Goal: Transaction & Acquisition: Subscribe to service/newsletter

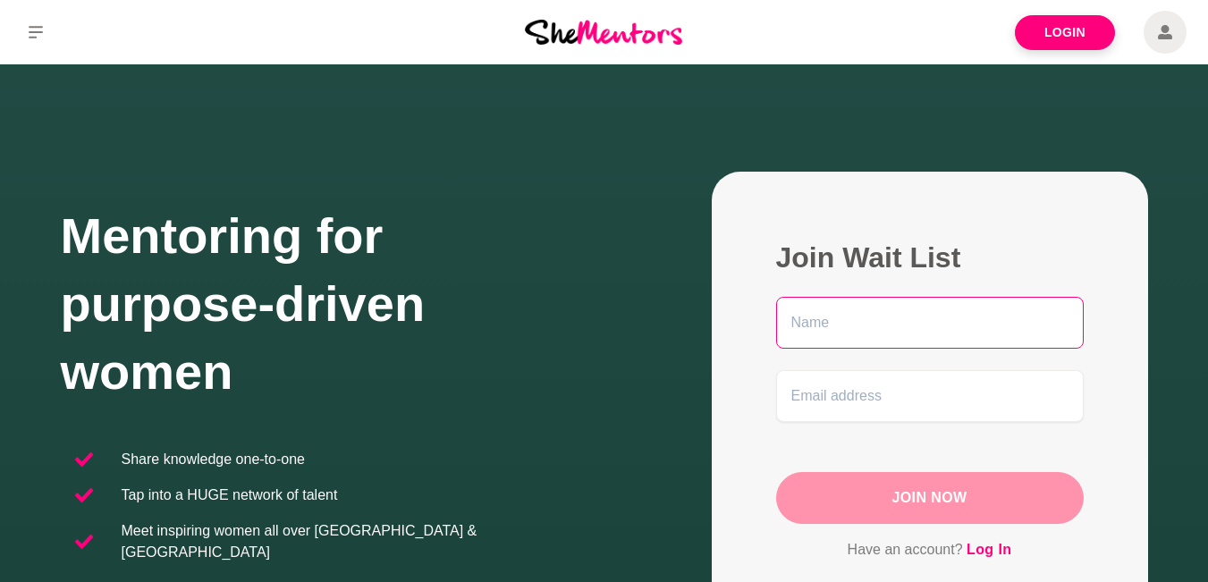
click at [895, 341] on input "text" at bounding box center [930, 323] width 308 height 52
type input "[PERSON_NAME]"
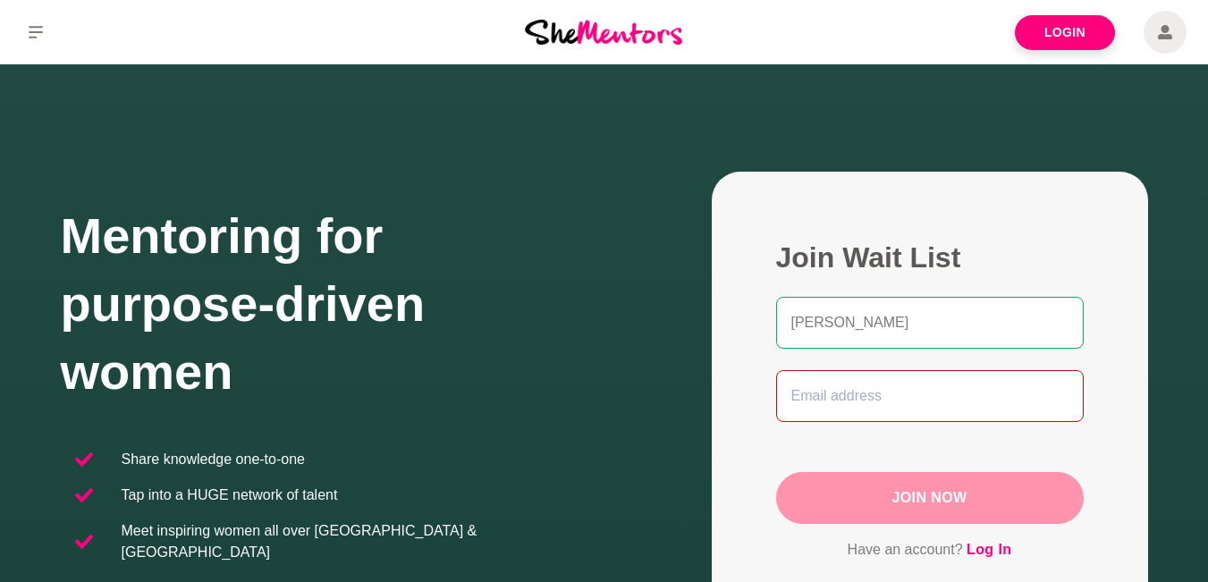
click at [825, 413] on input "email" at bounding box center [930, 396] width 308 height 52
type input "[EMAIL_ADDRESS][DOMAIN_NAME]"
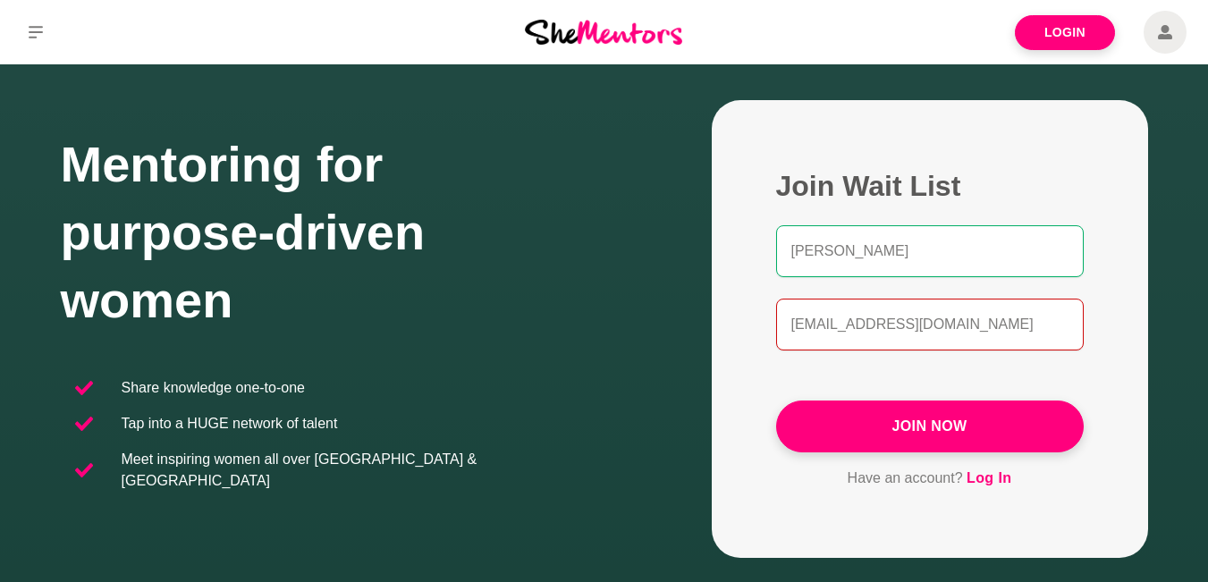
scroll to position [179, 0]
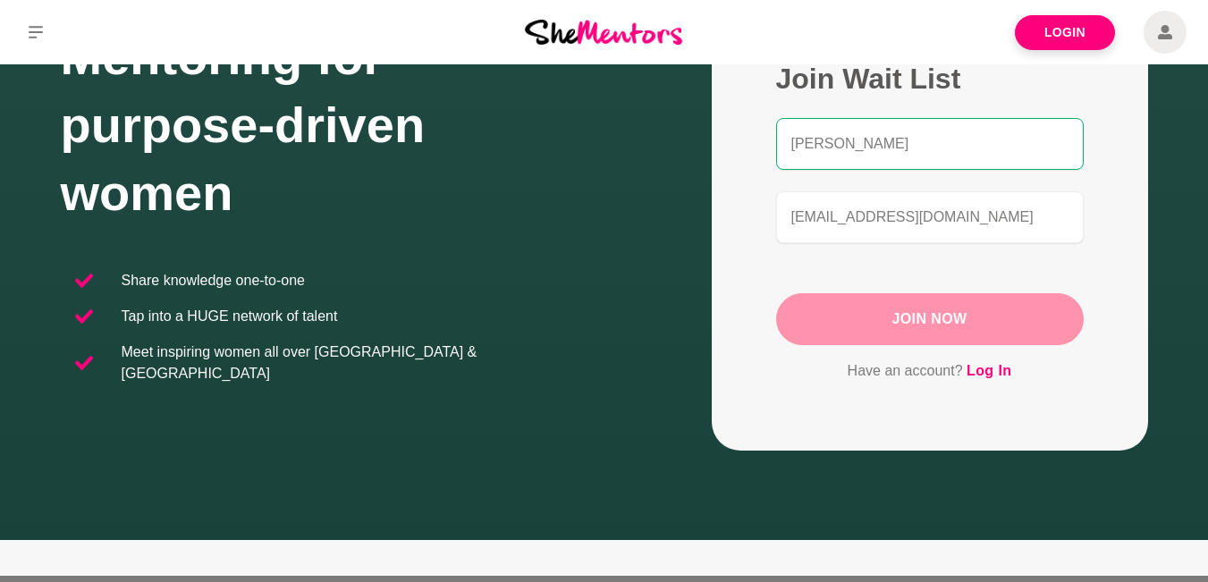
click at [957, 323] on button "Join Now" at bounding box center [930, 319] width 308 height 52
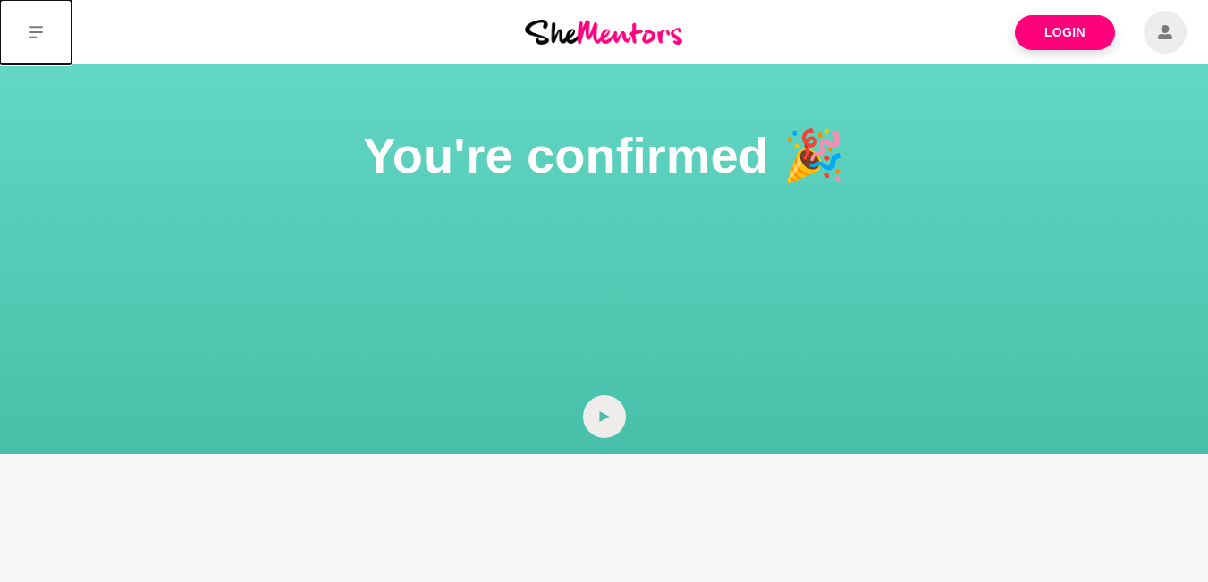
click at [41, 32] on icon at bounding box center [36, 32] width 14 height 13
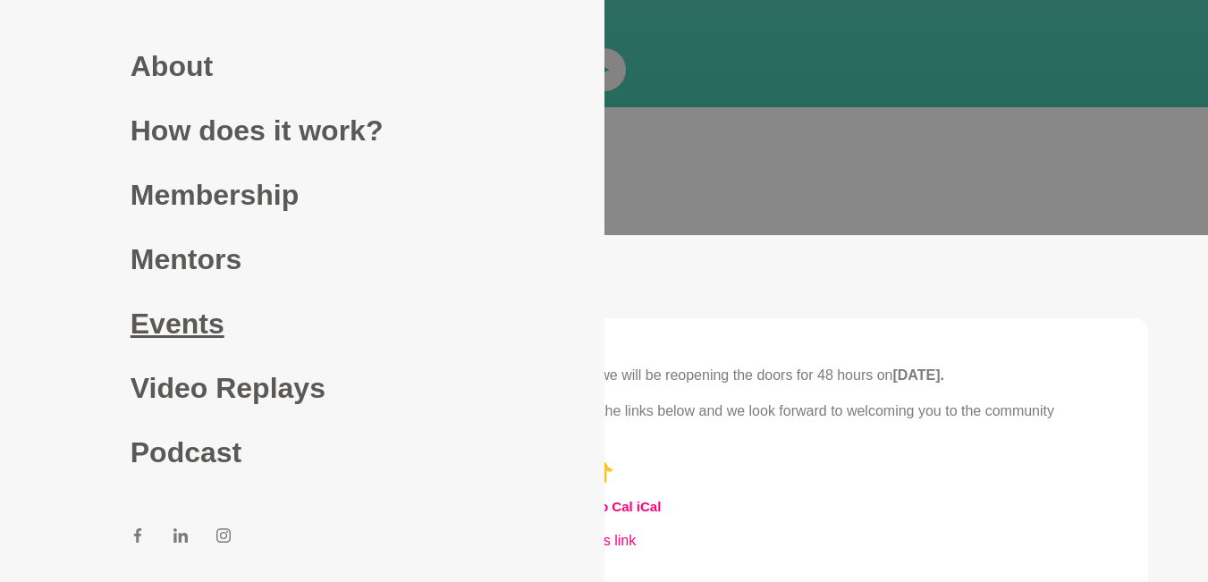
scroll to position [358, 0]
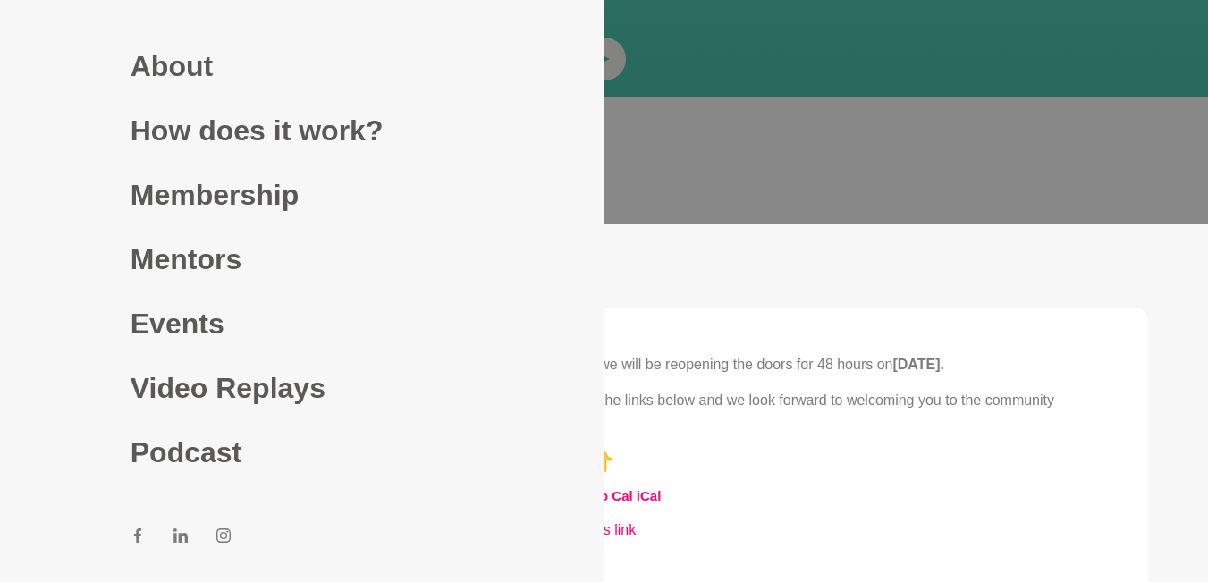
click at [988, 283] on section "Thanks for jumping on the wait list, we will be reopening the doors for 48 hour…" at bounding box center [604, 476] width 1208 height 394
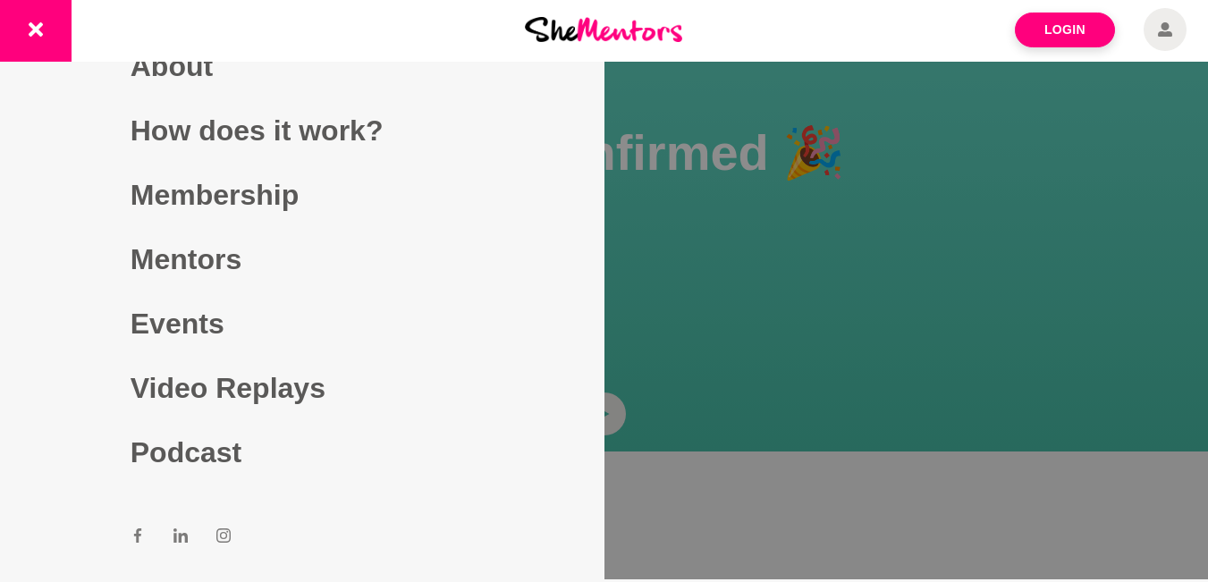
scroll to position [0, 0]
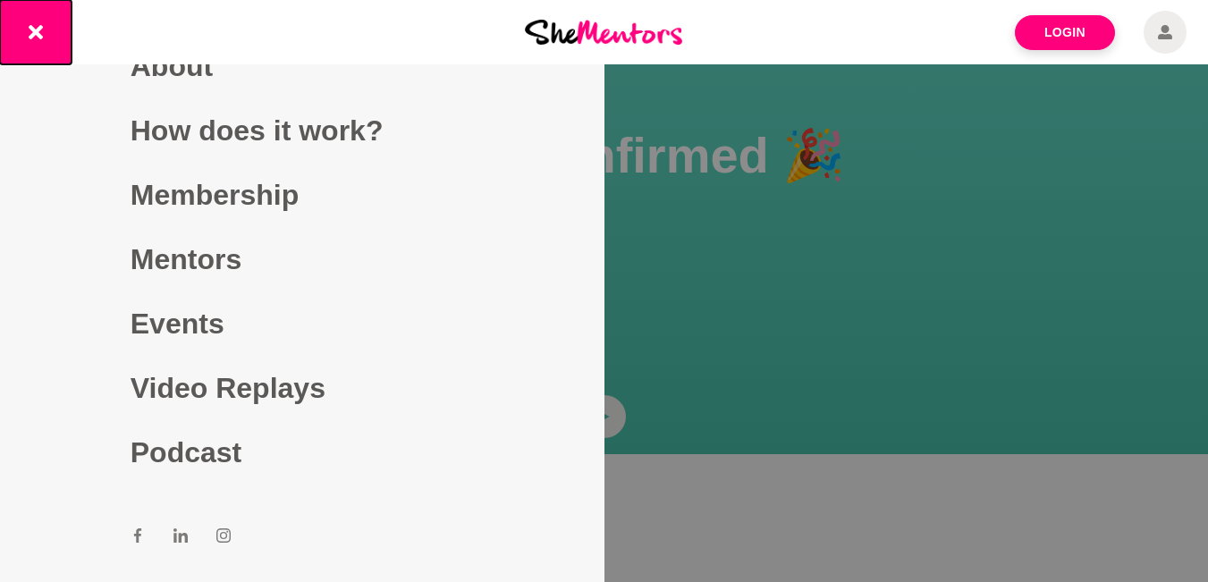
click at [34, 33] on icon at bounding box center [36, 32] width 14 height 14
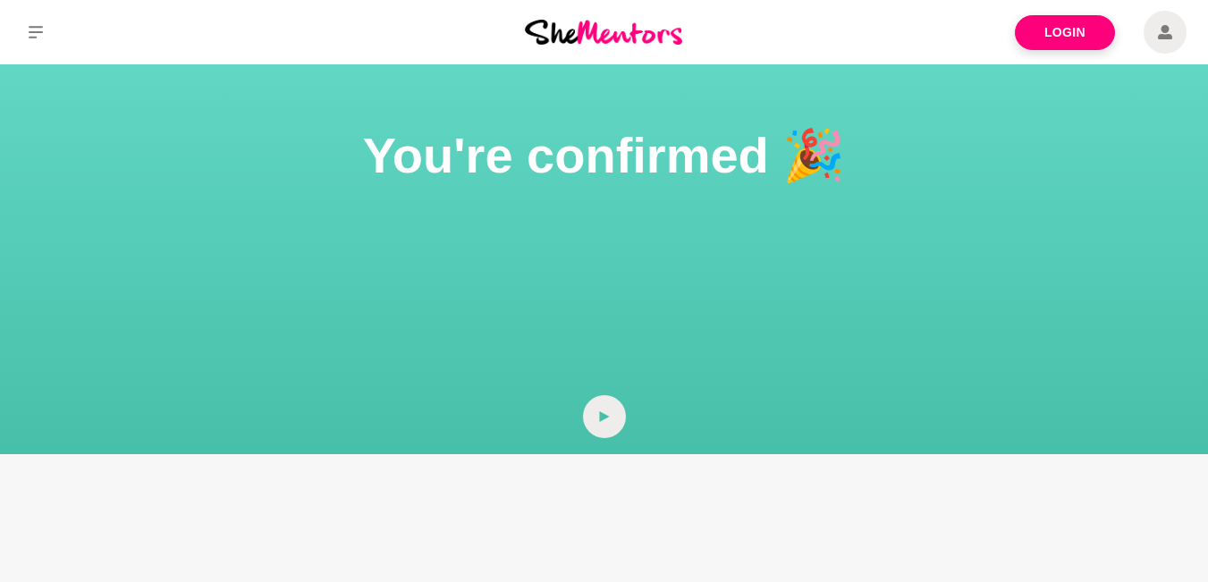
click at [1167, 24] on icon at bounding box center [1165, 32] width 14 height 43
click at [1062, 37] on link "Login" at bounding box center [1065, 32] width 100 height 35
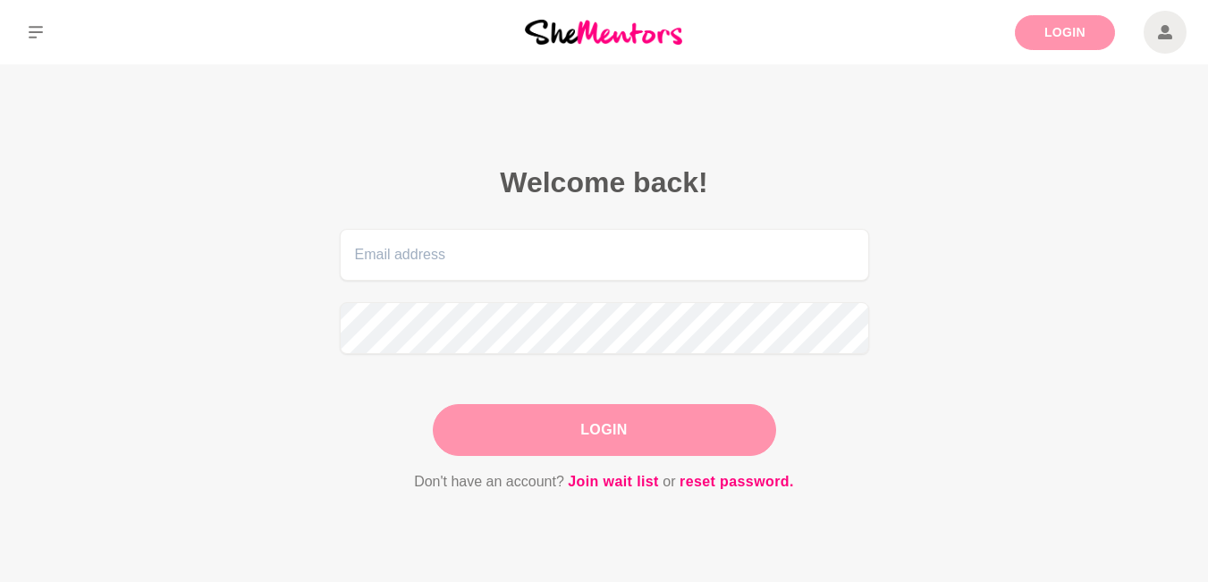
click at [1071, 31] on link "Login" at bounding box center [1065, 32] width 100 height 35
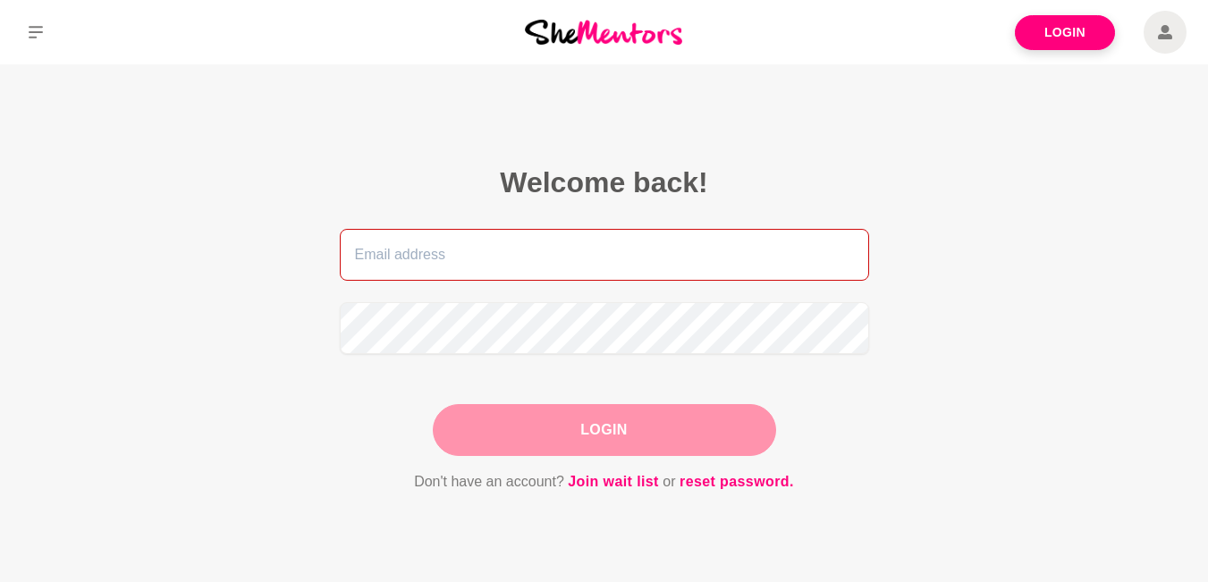
click at [527, 261] on input "email" at bounding box center [604, 255] width 529 height 52
type input "[EMAIL_ADDRESS][DOMAIN_NAME]"
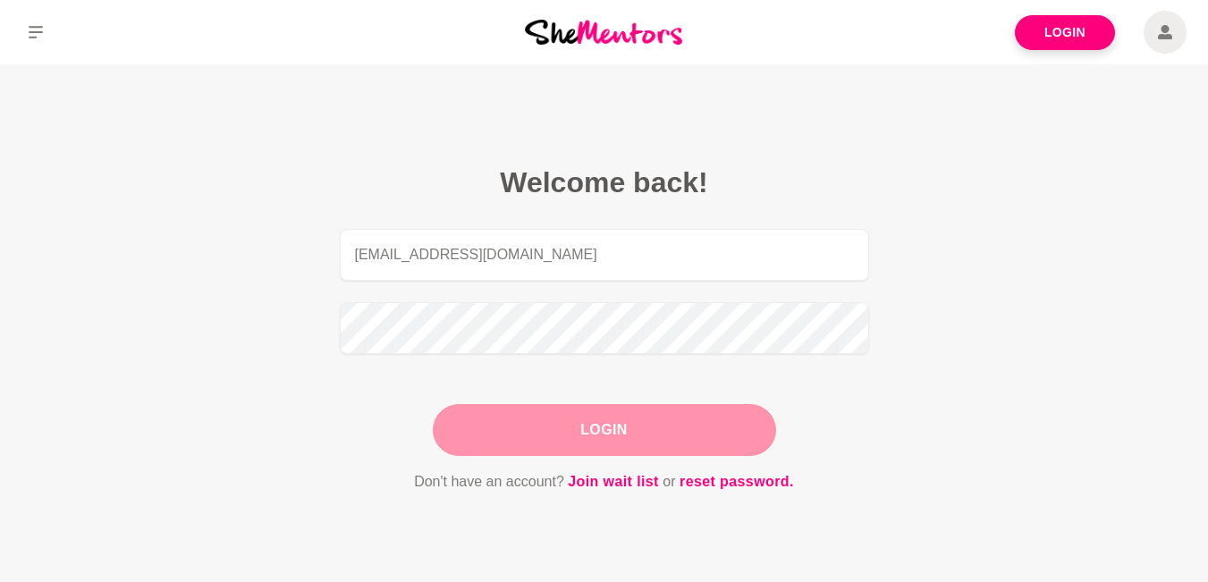
click at [596, 46] on div at bounding box center [603, 32] width 402 height 64
click at [645, 41] on img at bounding box center [603, 32] width 157 height 24
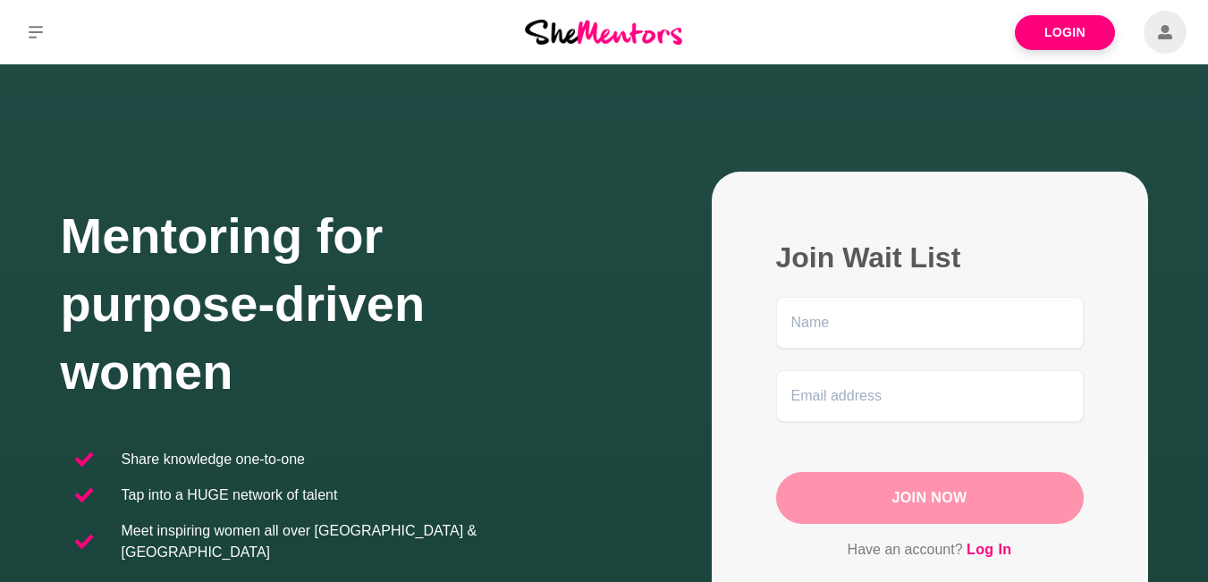
click at [1155, 32] on span at bounding box center [1164, 32] width 43 height 43
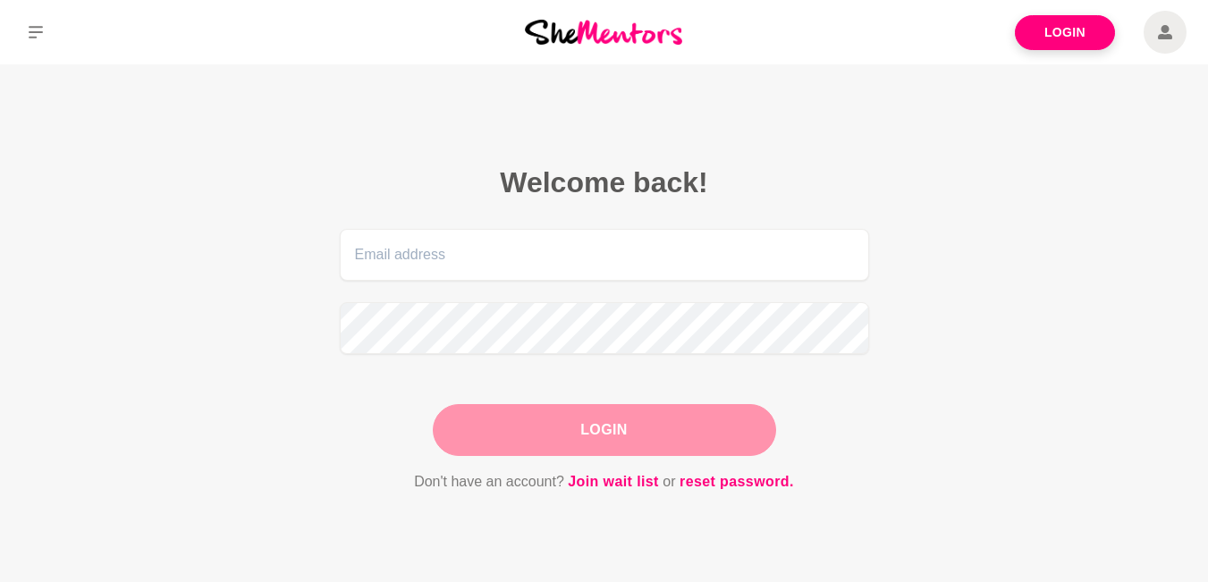
click at [1154, 32] on span at bounding box center [1164, 32] width 43 height 43
click at [1162, 32] on icon at bounding box center [1165, 32] width 14 height 43
click at [1082, 32] on link "Login" at bounding box center [1065, 32] width 100 height 35
click at [19, 23] on button at bounding box center [36, 32] width 72 height 64
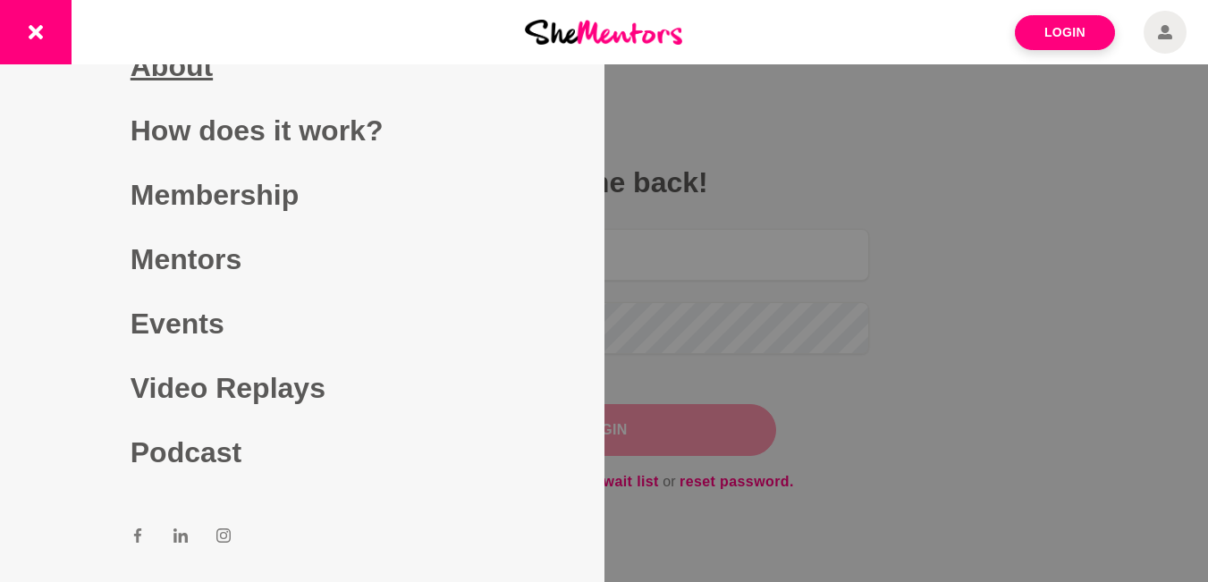
click at [162, 72] on link "About" at bounding box center [302, 66] width 343 height 64
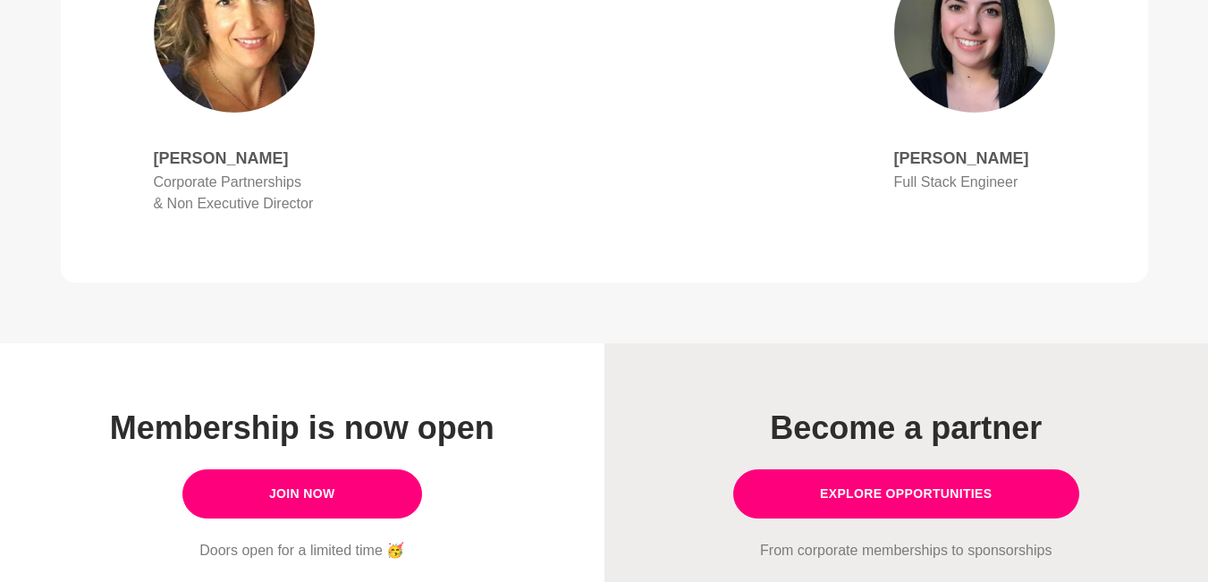
scroll to position [1252, 0]
